Goal: Find contact information: Obtain details needed to contact an individual or organization

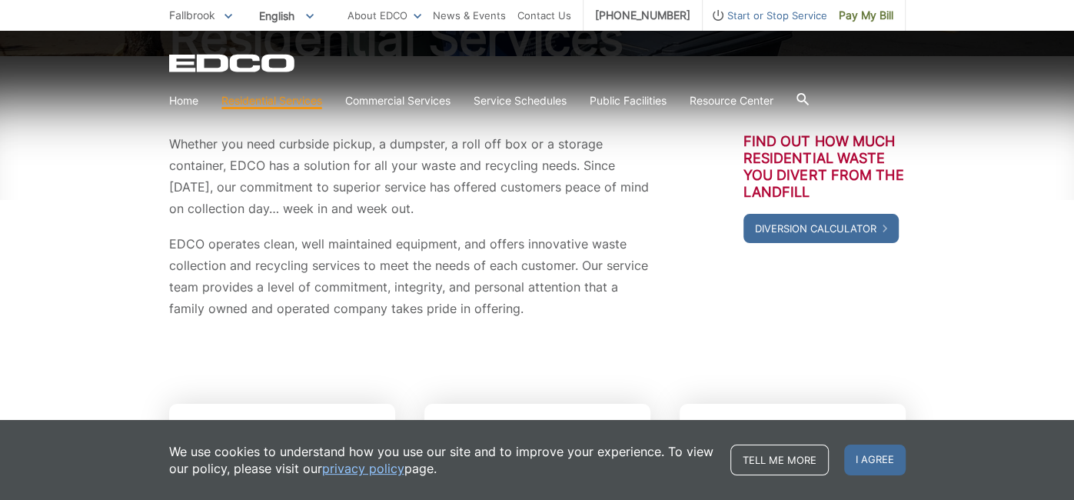
scroll to position [217, 0]
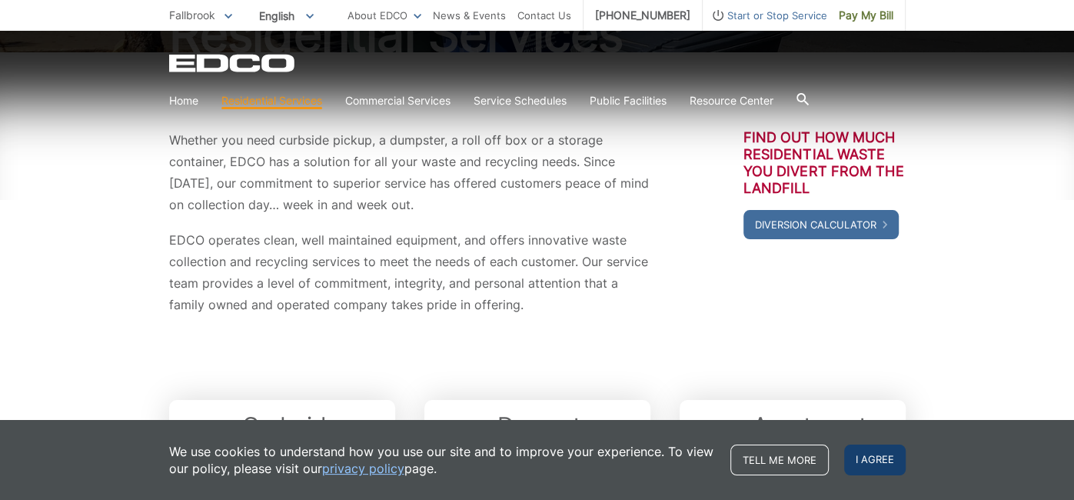
click at [866, 459] on span "I agree" at bounding box center [875, 459] width 62 height 31
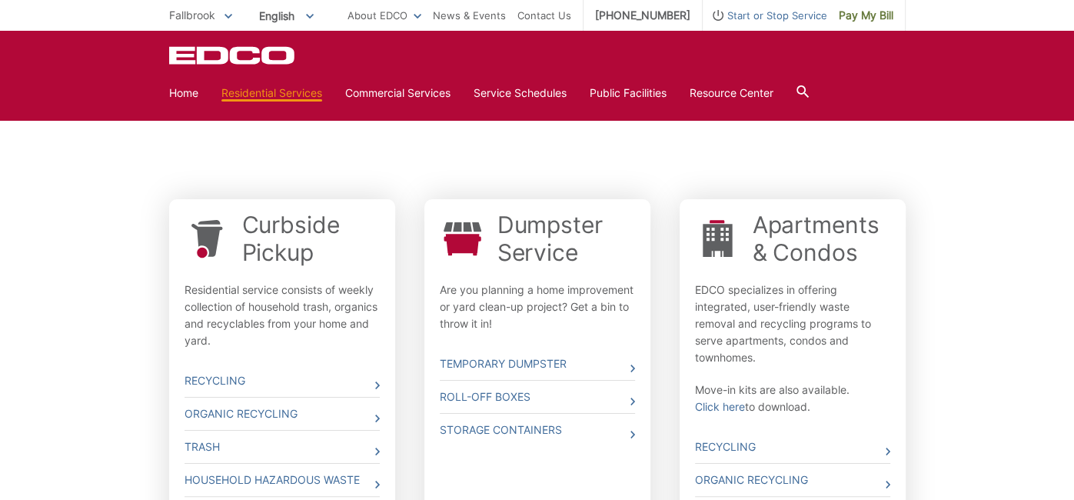
scroll to position [425, 0]
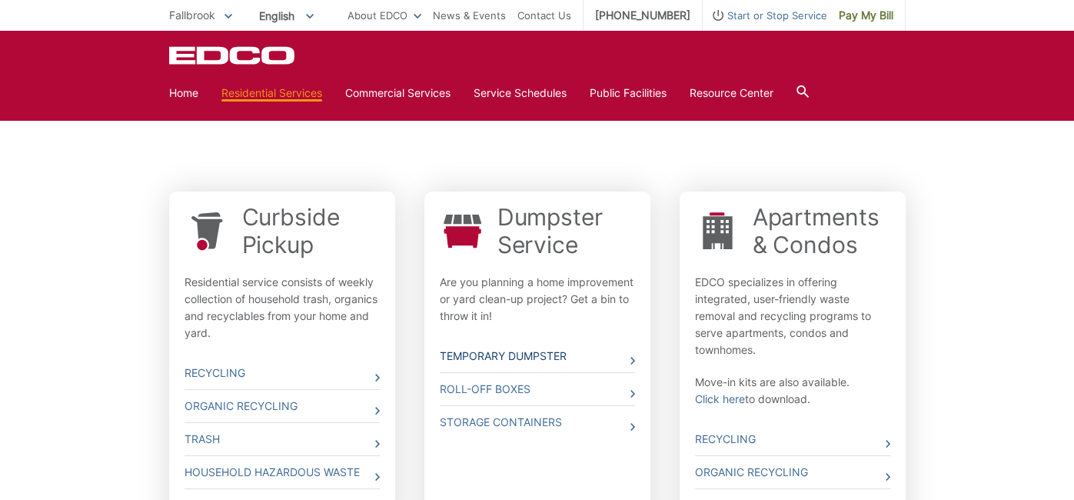
click at [517, 355] on link "Temporary Dumpster" at bounding box center [537, 356] width 195 height 32
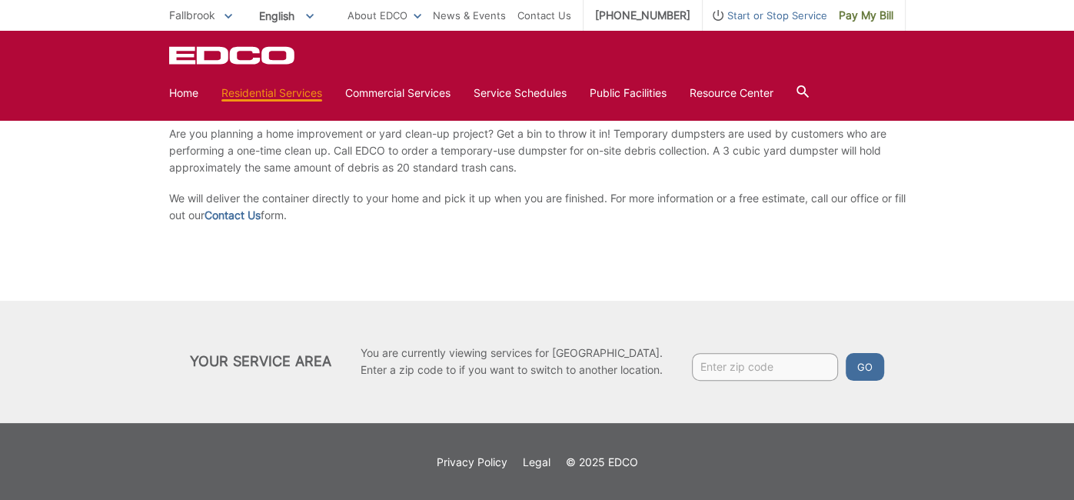
scroll to position [282, 0]
click at [726, 367] on input "Enter zip code" at bounding box center [765, 366] width 146 height 28
type input "92028"
click at [865, 358] on button "Go" at bounding box center [865, 366] width 38 height 28
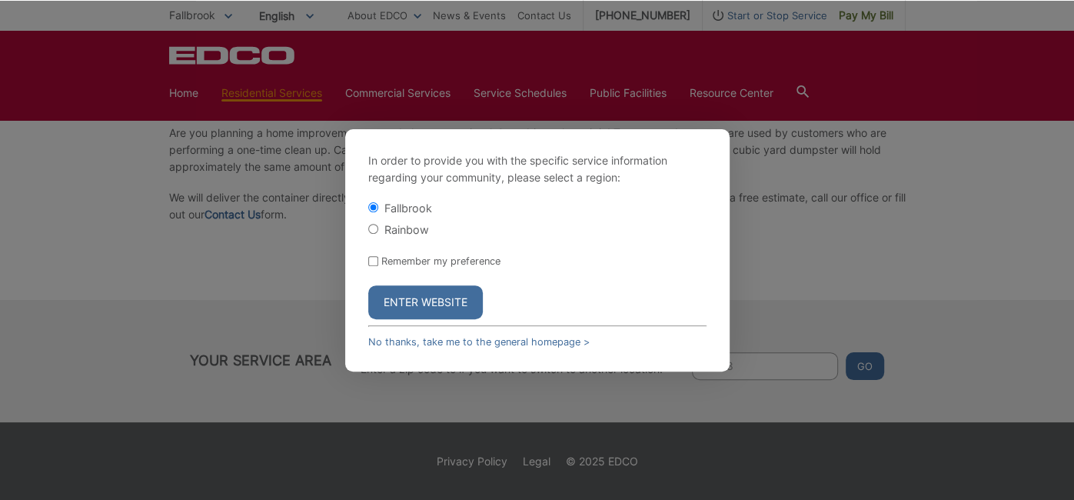
click at [371, 208] on input "Fallbrook" at bounding box center [373, 207] width 10 height 10
click at [398, 294] on button "Enter Website" at bounding box center [425, 302] width 115 height 34
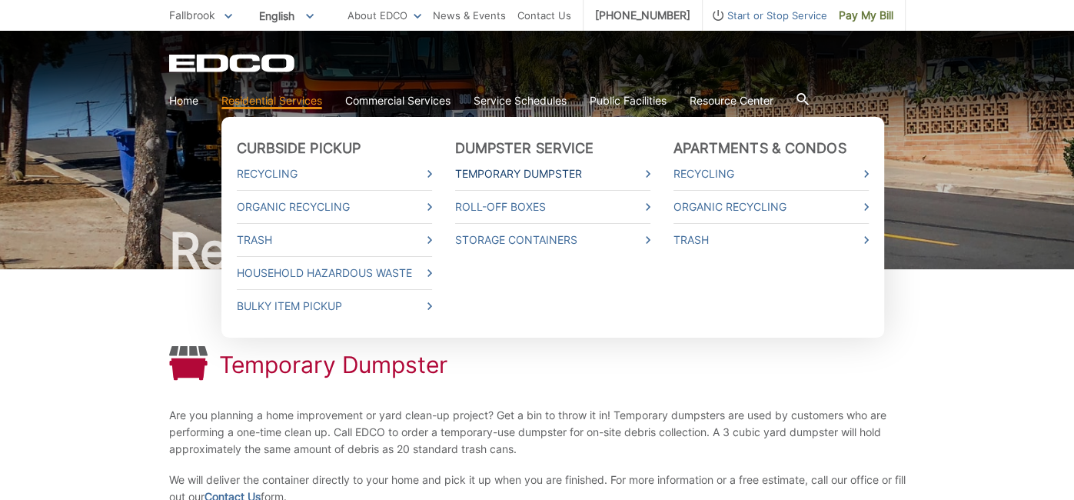
click at [563, 174] on link "Temporary Dumpster" at bounding box center [552, 173] width 195 height 17
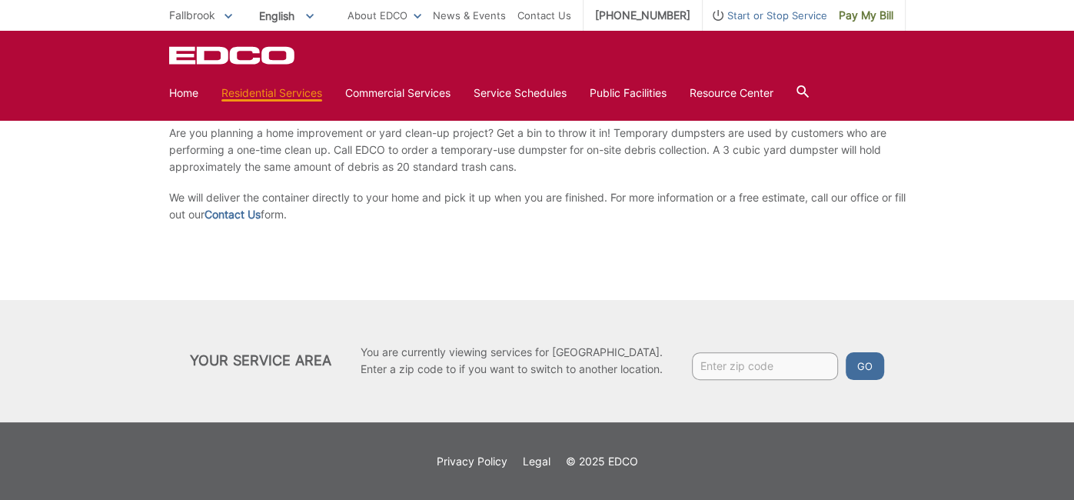
scroll to position [282, 0]
click at [750, 374] on input "Enter zip code" at bounding box center [765, 366] width 146 height 28
click at [247, 214] on link "Contact Us" at bounding box center [233, 214] width 56 height 17
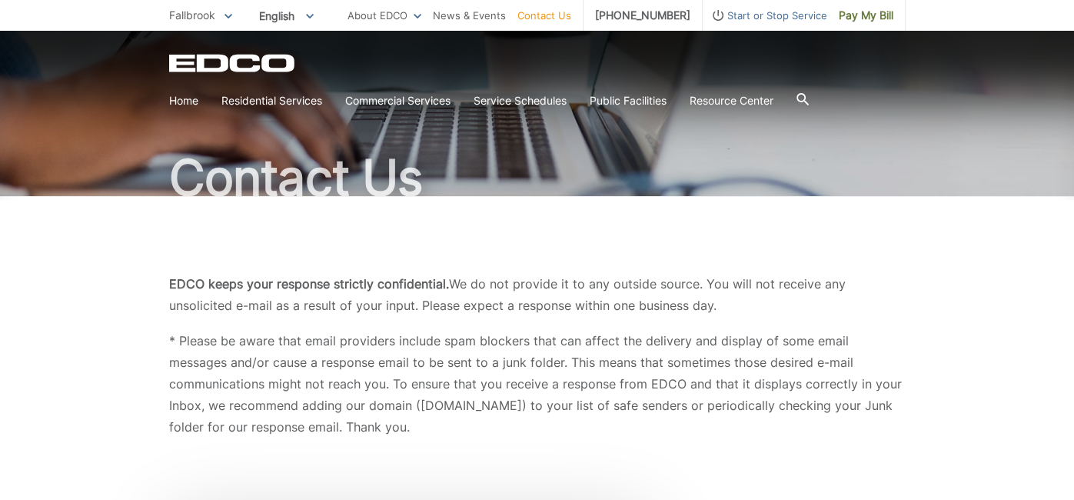
scroll to position [63, 0]
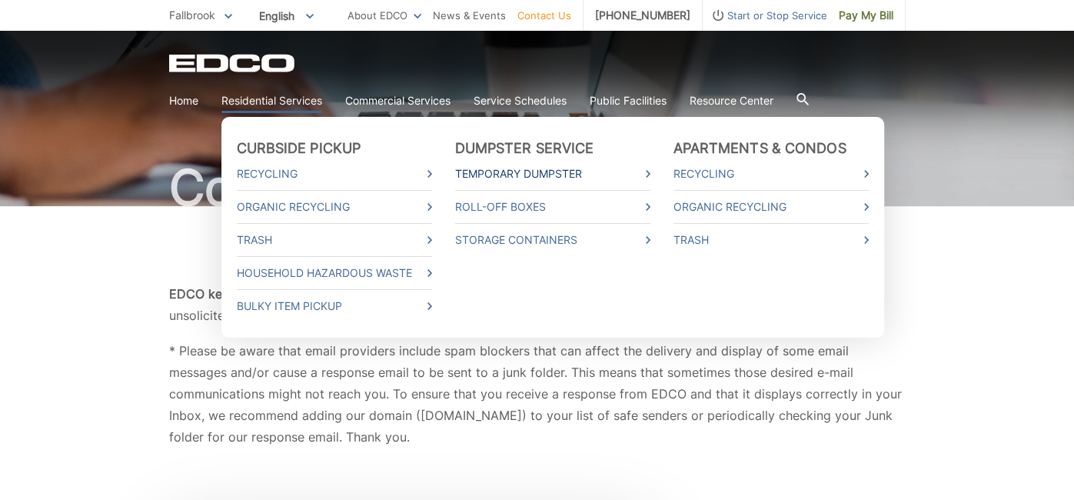
click at [520, 177] on link "Temporary Dumpster" at bounding box center [552, 173] width 195 height 17
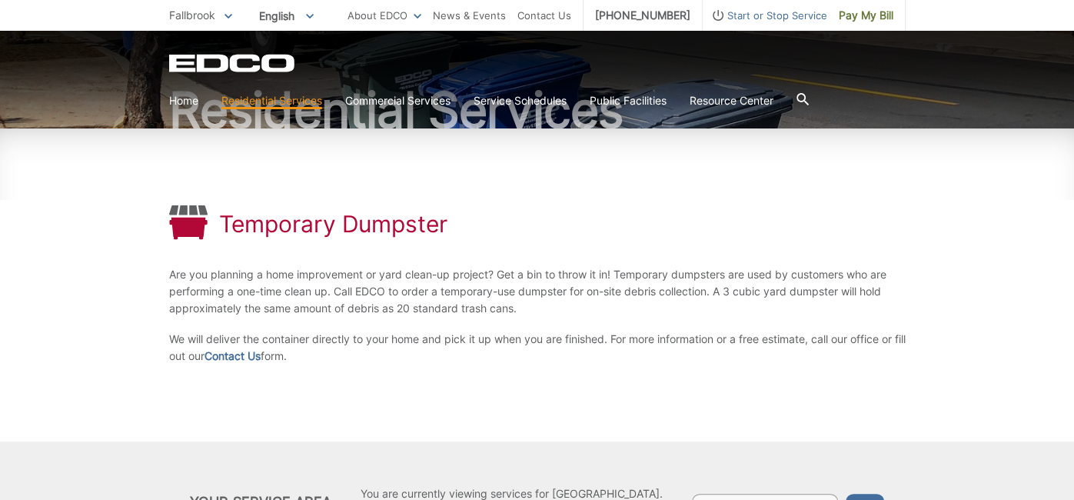
scroll to position [195, 0]
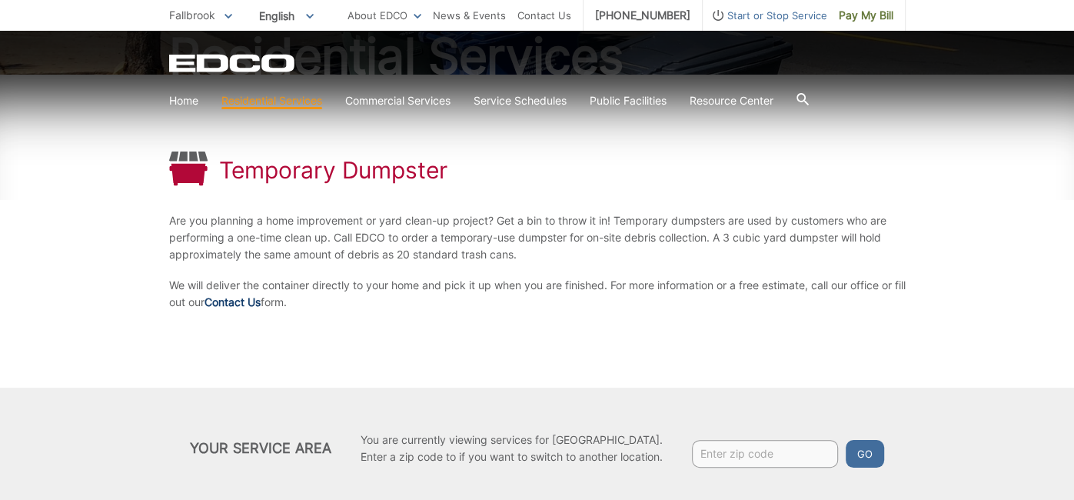
click at [256, 304] on link "Contact Us" at bounding box center [233, 302] width 56 height 17
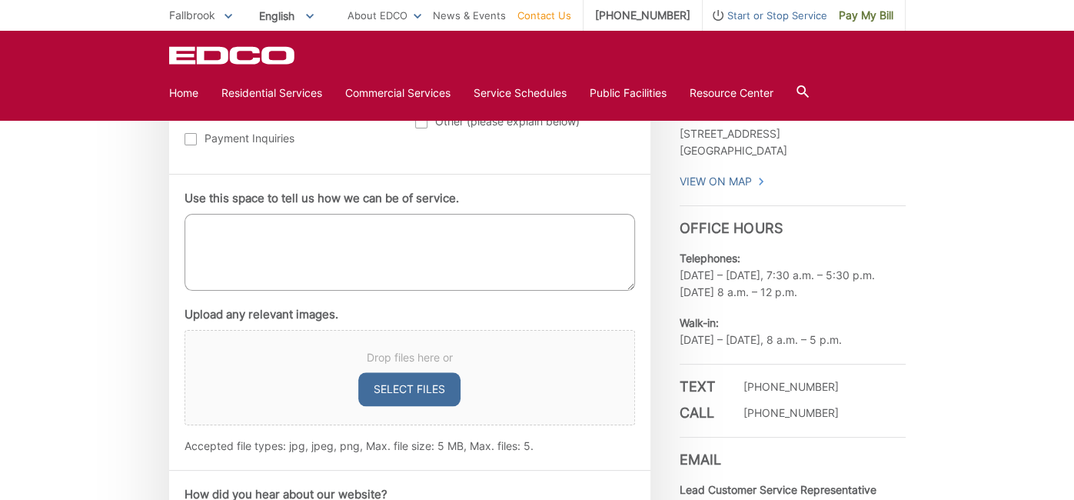
scroll to position [827, 0]
